Goal: Check status: Check status

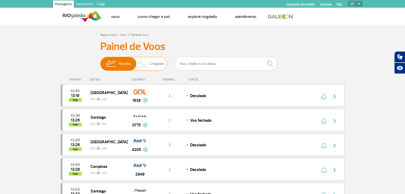
click at [158, 65] on span "Chegadas" at bounding box center [156, 63] width 15 height 13
click at [100, 61] on input "Partidas Chegadas" at bounding box center [100, 61] width 0 height 0
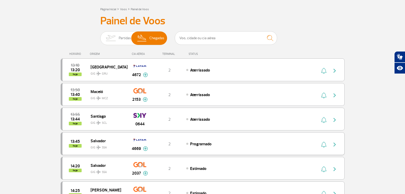
scroll to position [51, 0]
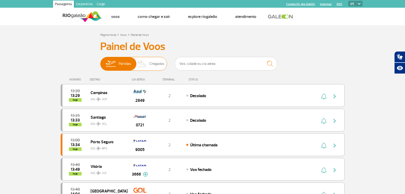
click at [152, 66] on span "Chegadas" at bounding box center [156, 63] width 15 height 13
click at [100, 61] on input "Partidas Chegadas" at bounding box center [100, 61] width 0 height 0
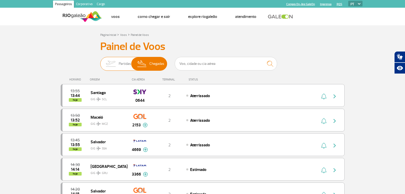
click at [124, 66] on span "Partidas" at bounding box center [125, 63] width 12 height 13
click at [100, 61] on input "Partidas Chegadas" at bounding box center [100, 61] width 0 height 0
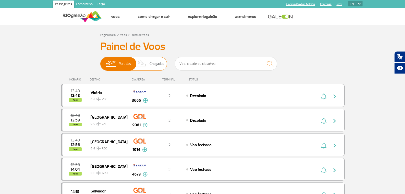
click at [158, 67] on span "Chegadas" at bounding box center [156, 63] width 15 height 13
click at [100, 61] on input "Partidas Chegadas" at bounding box center [100, 61] width 0 height 0
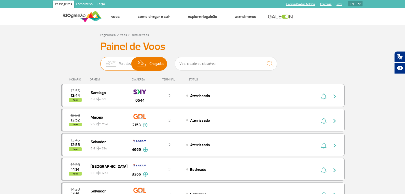
click at [132, 70] on span "Partidas Chegadas" at bounding box center [133, 64] width 67 height 14
click at [100, 61] on input "Partidas Chegadas" at bounding box center [100, 61] width 0 height 0
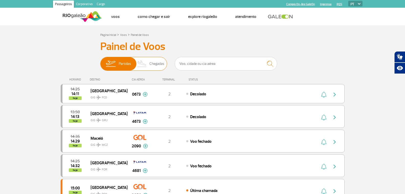
click at [150, 64] on span "Chegadas" at bounding box center [156, 63] width 15 height 13
click at [100, 61] on input "Partidas Chegadas" at bounding box center [100, 61] width 0 height 0
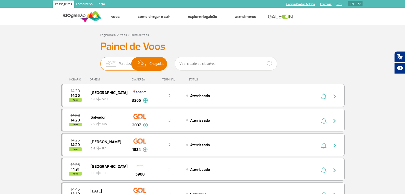
click at [126, 64] on span "Partidas" at bounding box center [125, 63] width 12 height 13
click at [100, 61] on input "Partidas Chegadas" at bounding box center [100, 61] width 0 height 0
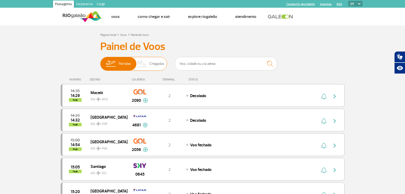
click at [148, 62] on img at bounding box center [142, 63] width 15 height 13
click at [100, 61] on input "Partidas Chegadas" at bounding box center [100, 61] width 0 height 0
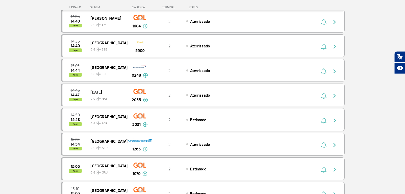
scroll to position [154, 0]
